Goal: Task Accomplishment & Management: Manage account settings

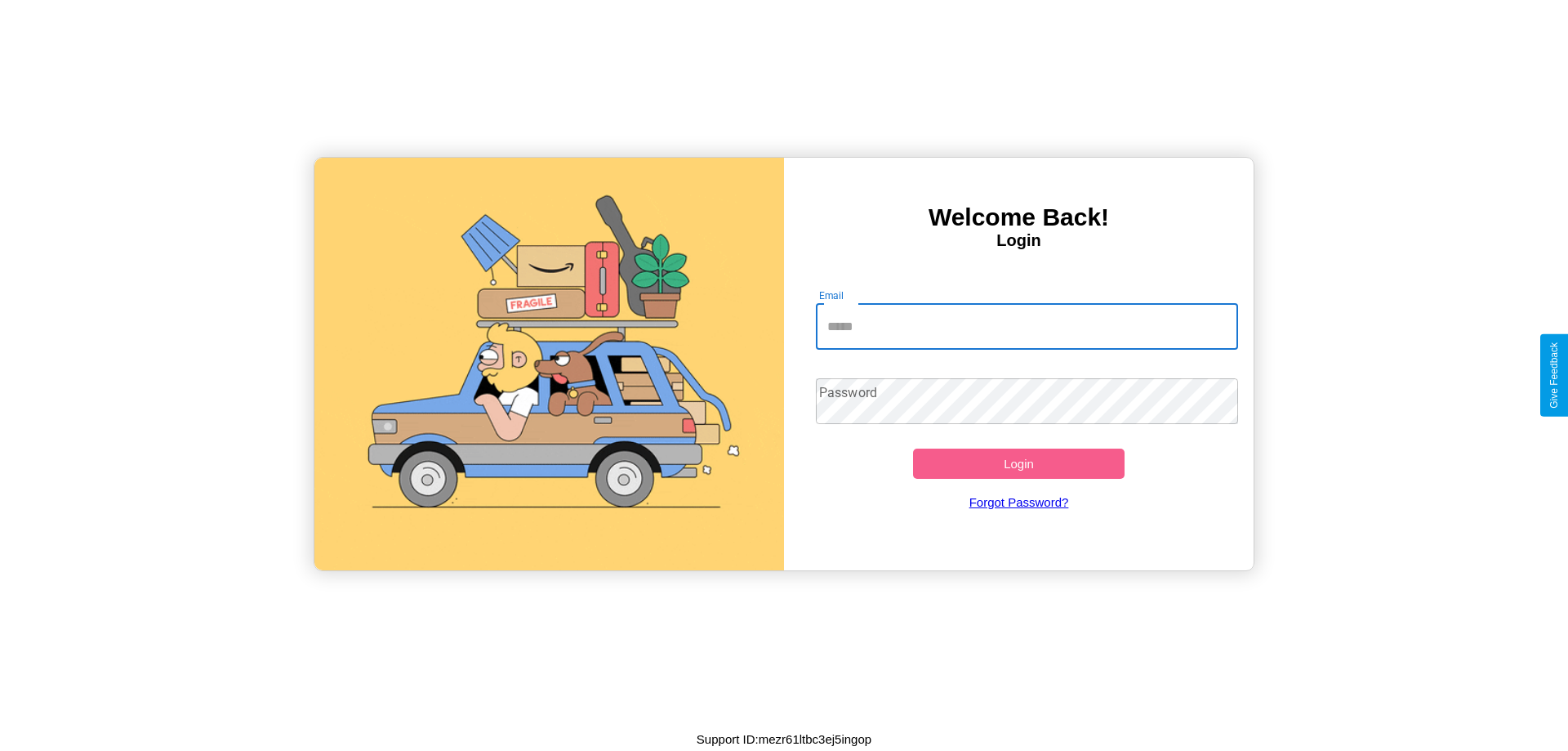
click at [1027, 326] on input "Email" at bounding box center [1027, 326] width 423 height 46
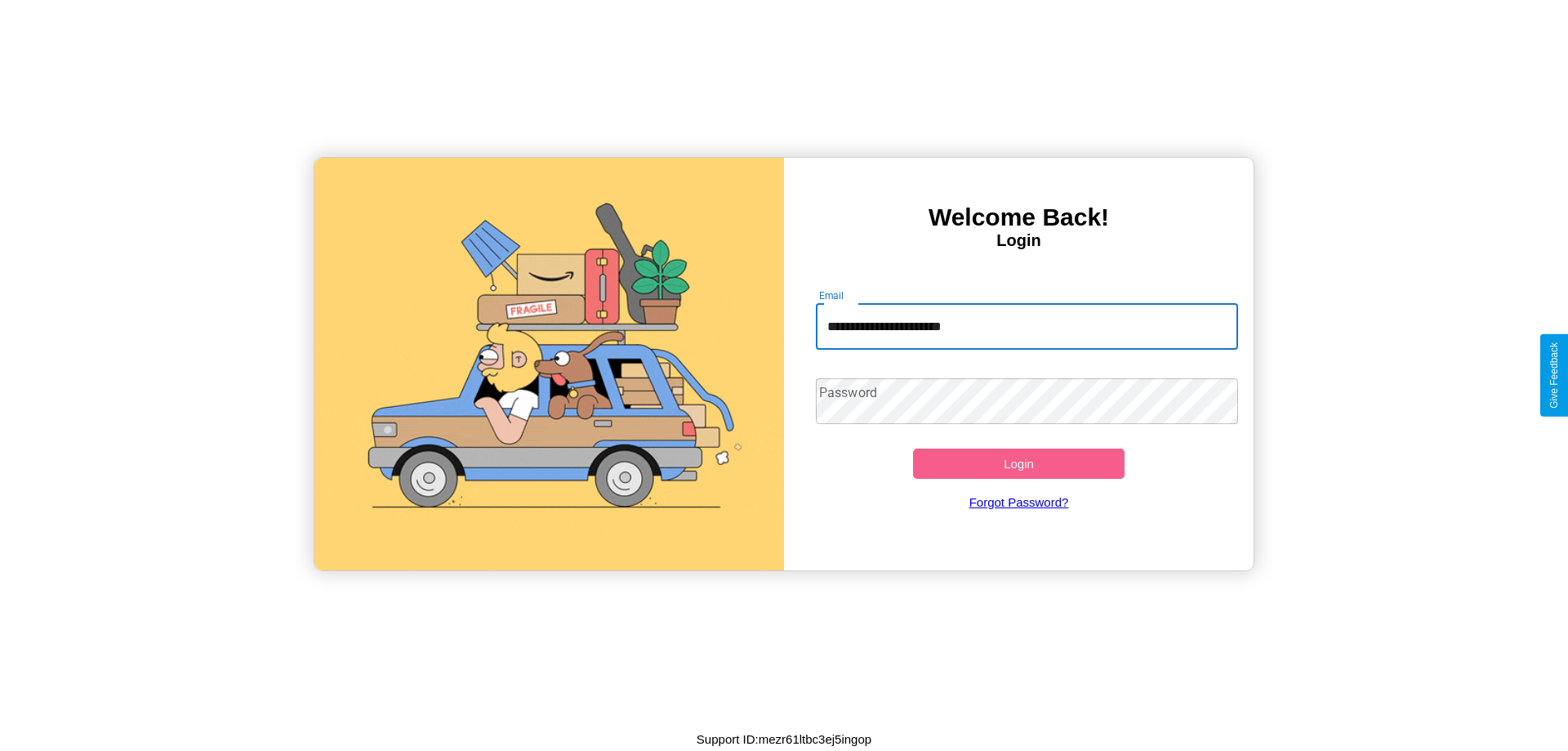
type input "**********"
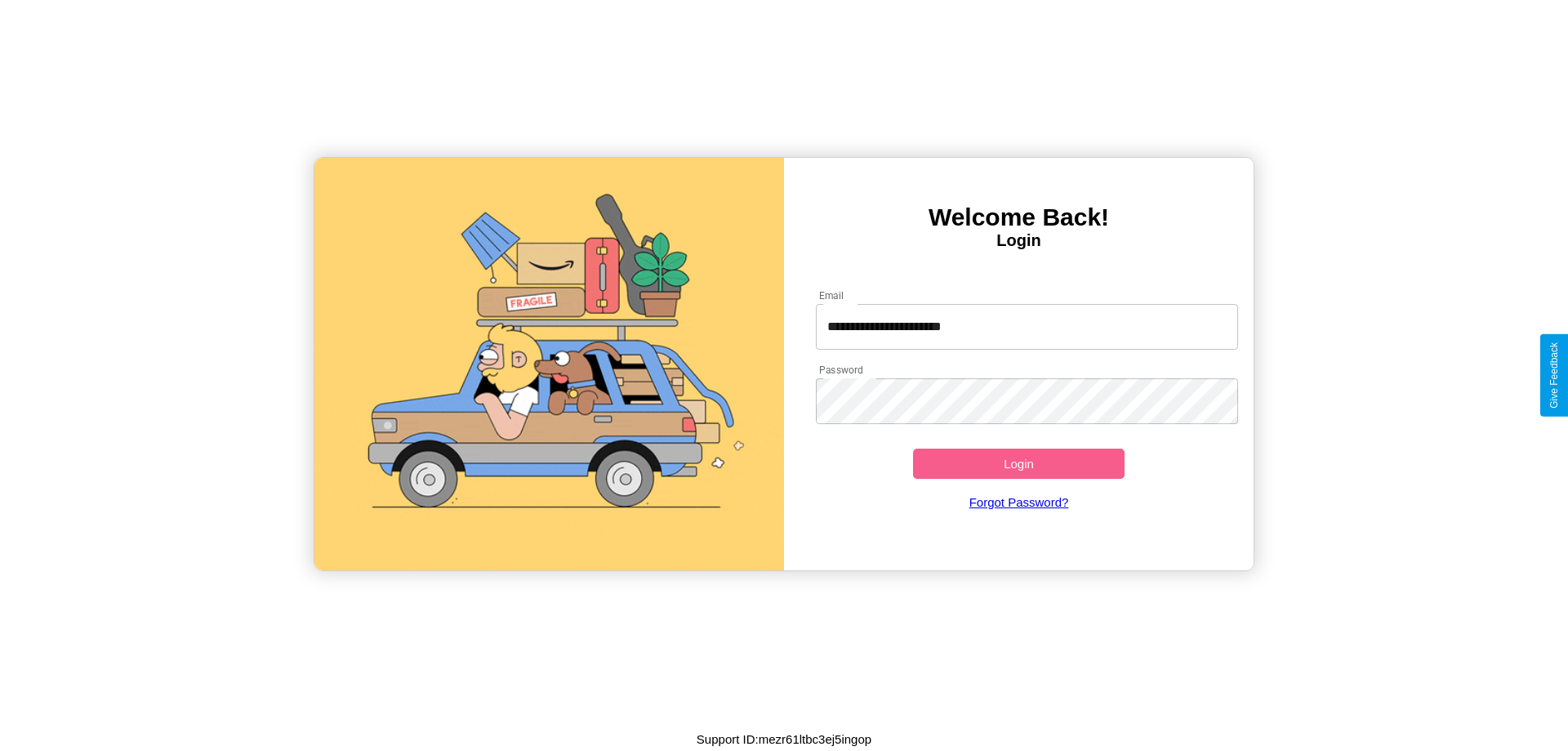
click at [1019, 464] on button "Login" at bounding box center [1019, 464] width 212 height 30
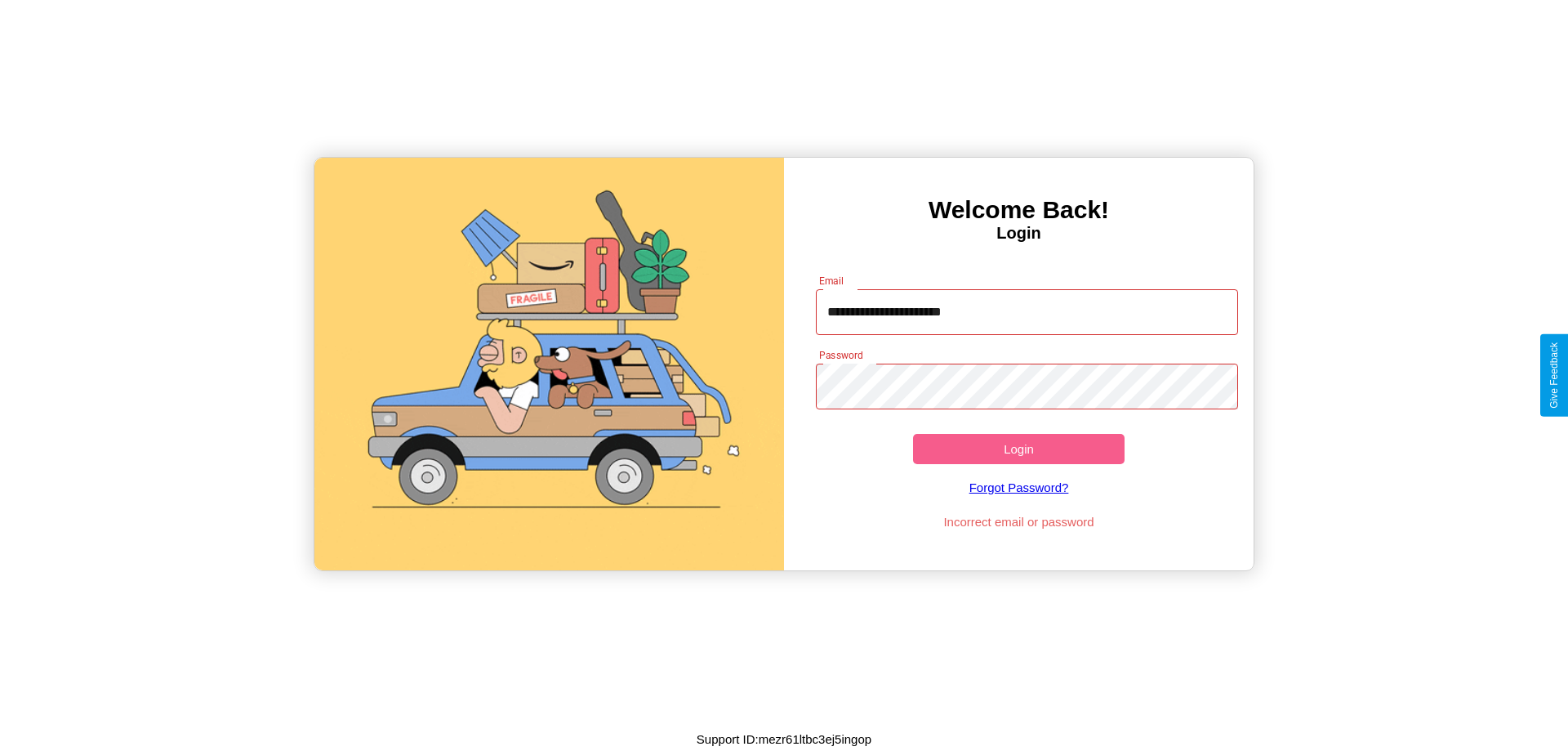
click at [1019, 449] on button "Login" at bounding box center [1019, 449] width 212 height 30
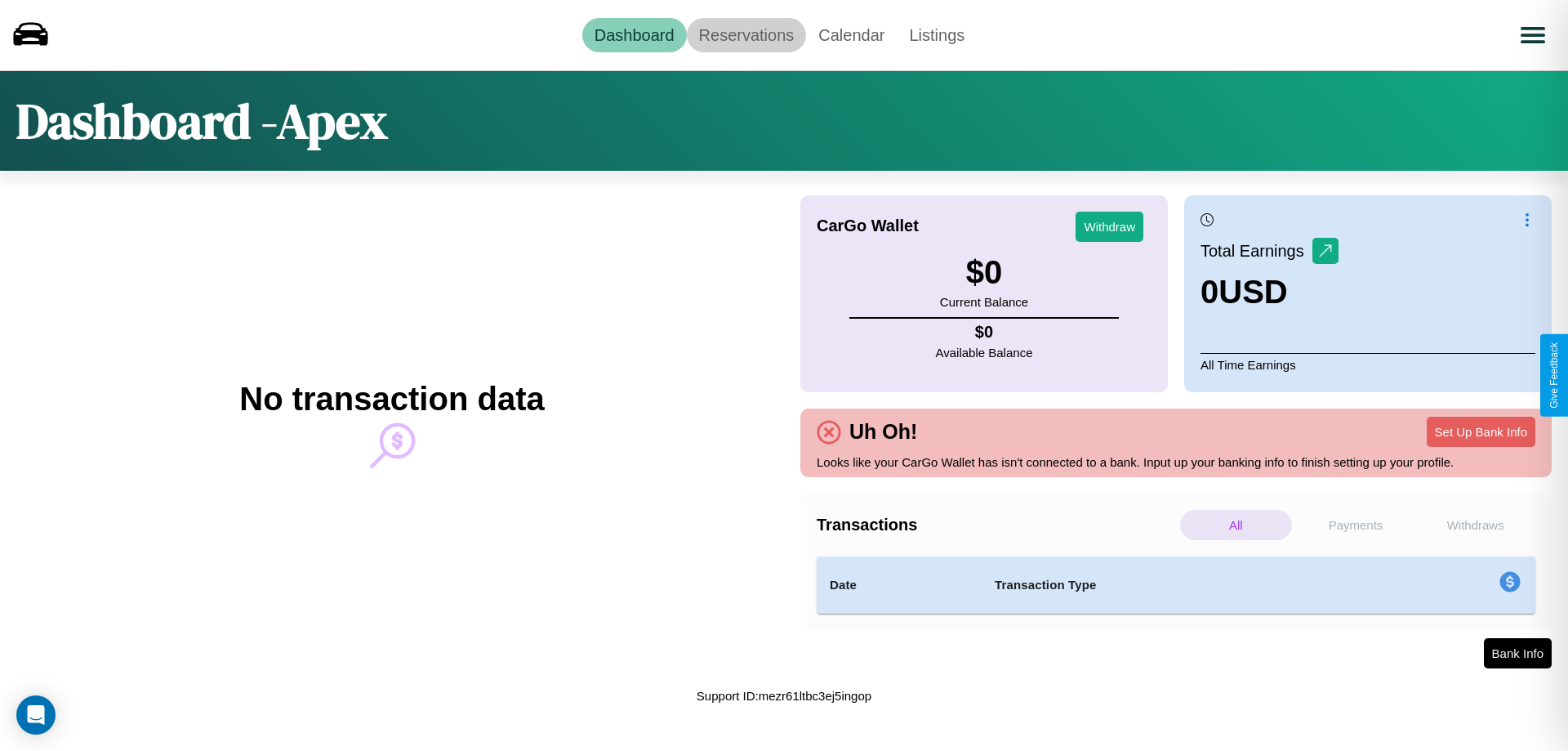
click at [746, 34] on link "Reservations" at bounding box center [746, 35] width 120 height 34
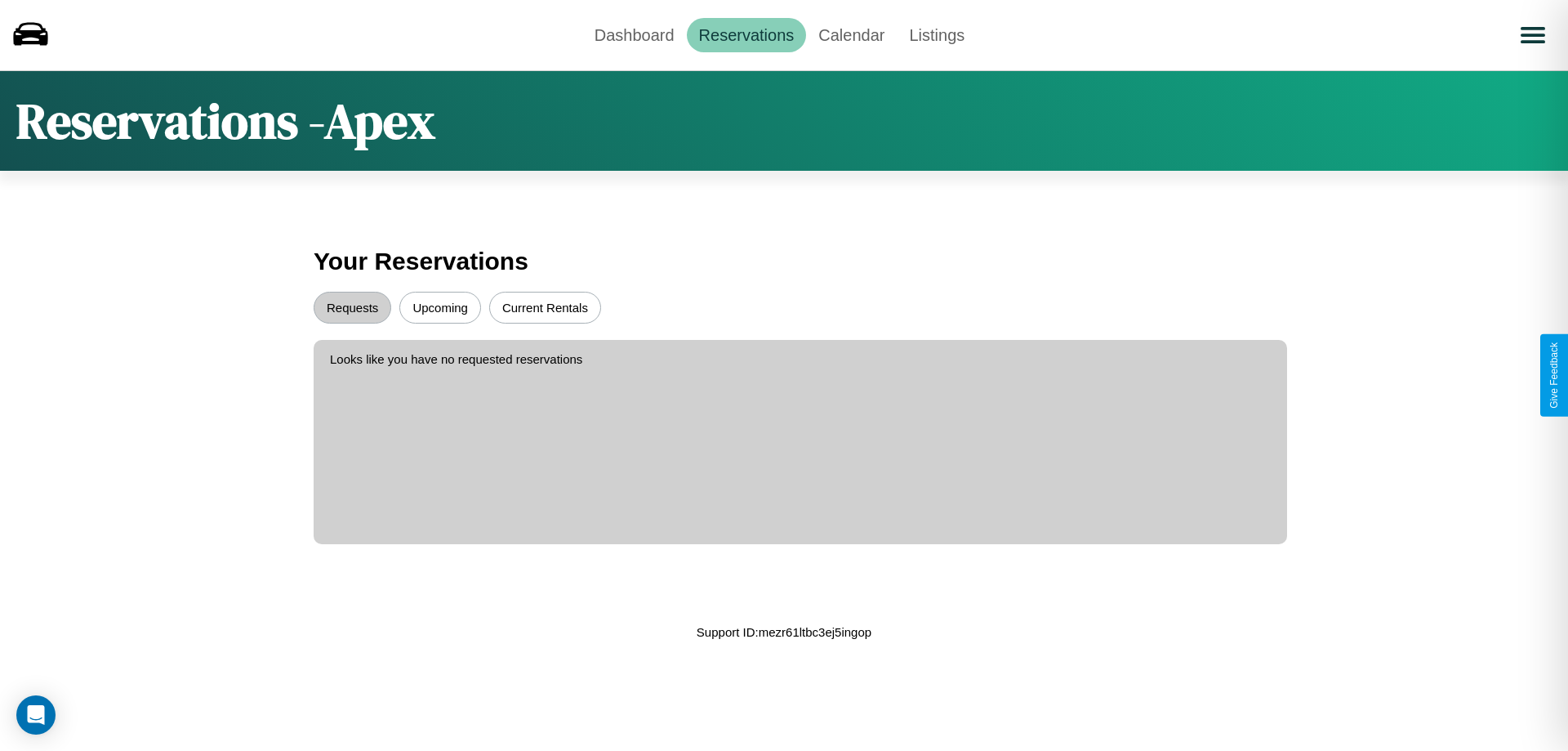
click at [441, 307] on button "Upcoming" at bounding box center [440, 307] width 82 height 32
click at [352, 307] on button "Requests" at bounding box center [352, 307] width 78 height 32
